Goal: Information Seeking & Learning: Compare options

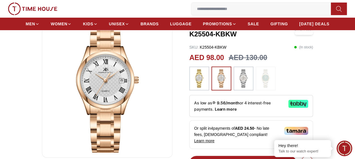
scroll to position [57, 0]
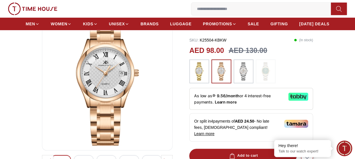
click at [197, 71] on img at bounding box center [199, 71] width 14 height 18
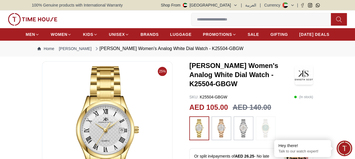
scroll to position [28, 0]
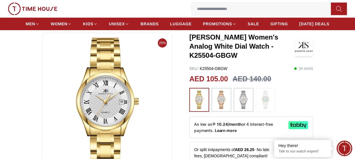
click at [223, 95] on img at bounding box center [221, 99] width 14 height 18
click at [219, 99] on img at bounding box center [221, 99] width 14 height 18
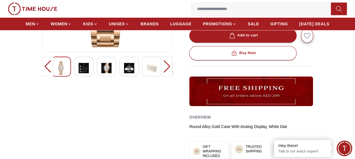
scroll to position [142, 0]
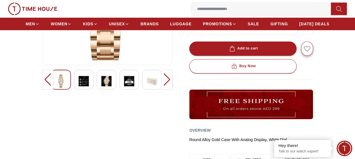
click at [110, 77] on img at bounding box center [106, 80] width 10 height 13
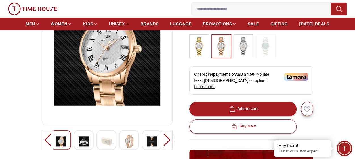
scroll to position [85, 0]
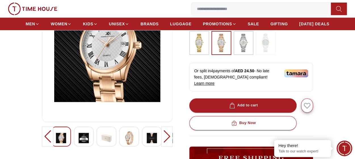
click at [131, 136] on img at bounding box center [129, 137] width 10 height 13
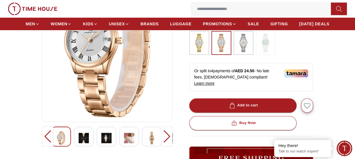
click at [128, 136] on img at bounding box center [129, 137] width 10 height 13
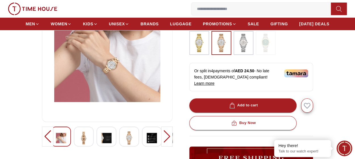
click at [154, 135] on img at bounding box center [152, 137] width 10 height 13
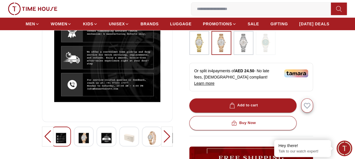
click at [148, 137] on img at bounding box center [152, 137] width 10 height 13
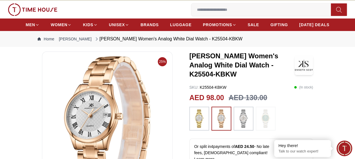
scroll to position [0, 0]
